Goal: Information Seeking & Learning: Find specific fact

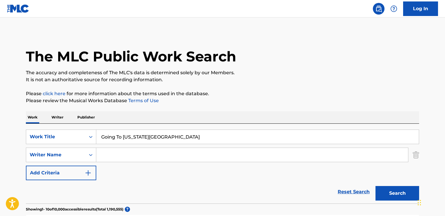
drag, startPoint x: 136, startPoint y: 135, endPoint x: 103, endPoint y: 134, distance: 33.1
click at [103, 134] on input "Going To New York City" at bounding box center [257, 137] width 322 height 14
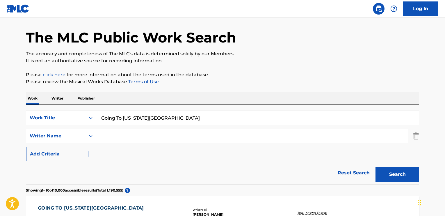
scroll to position [145, 0]
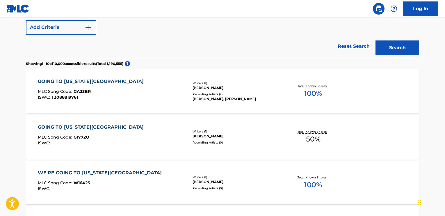
click at [77, 125] on div "GOING TO NEW YORK CITY" at bounding box center [92, 127] width 109 height 7
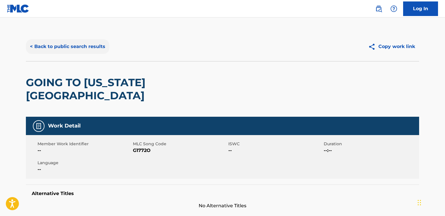
click at [92, 44] on button "< Back to public search results" at bounding box center [67, 46] width 83 height 15
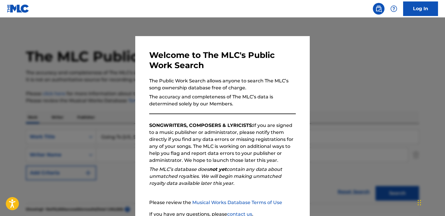
scroll to position [178, 0]
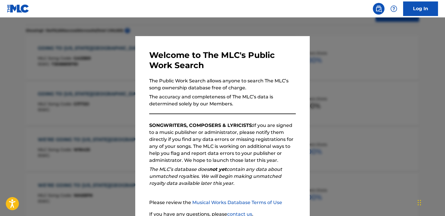
click at [92, 44] on div at bounding box center [222, 125] width 445 height 216
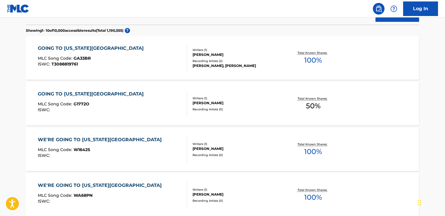
click at [74, 94] on div "GOING TO NEW YORK CITY" at bounding box center [92, 93] width 109 height 7
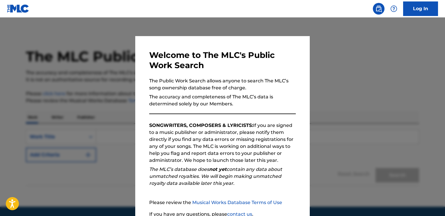
click at [67, 65] on div at bounding box center [222, 125] width 445 height 216
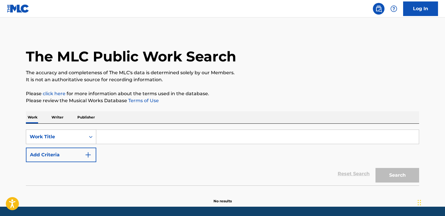
click at [88, 138] on div "Work Title" at bounding box center [61, 136] width 70 height 15
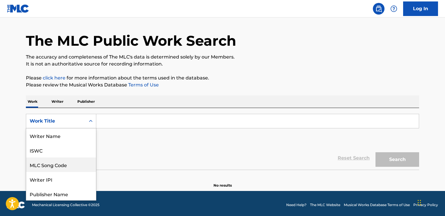
scroll to position [29, 0]
click at [89, 163] on div "Publisher Name" at bounding box center [61, 164] width 70 height 15
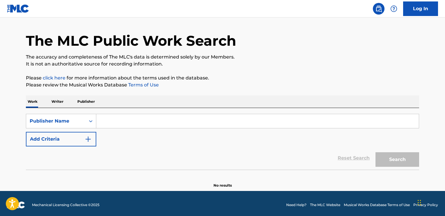
drag, startPoint x: 125, startPoint y: 122, endPoint x: 128, endPoint y: 119, distance: 4.1
click at [125, 122] on input "Search Form" at bounding box center [257, 121] width 322 height 14
type input "rondor"
click at [375, 152] on button "Search" at bounding box center [397, 159] width 44 height 15
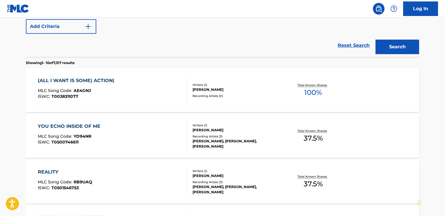
scroll to position [161, 0]
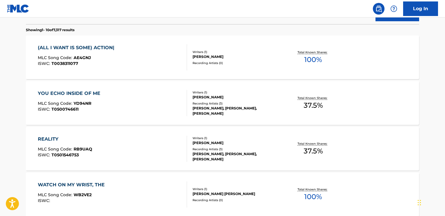
click at [100, 47] on div "(ALL I WANT IS SOME) ACTION|" at bounding box center [77, 47] width 79 height 7
